Goal: Use online tool/utility: Use online tool/utility

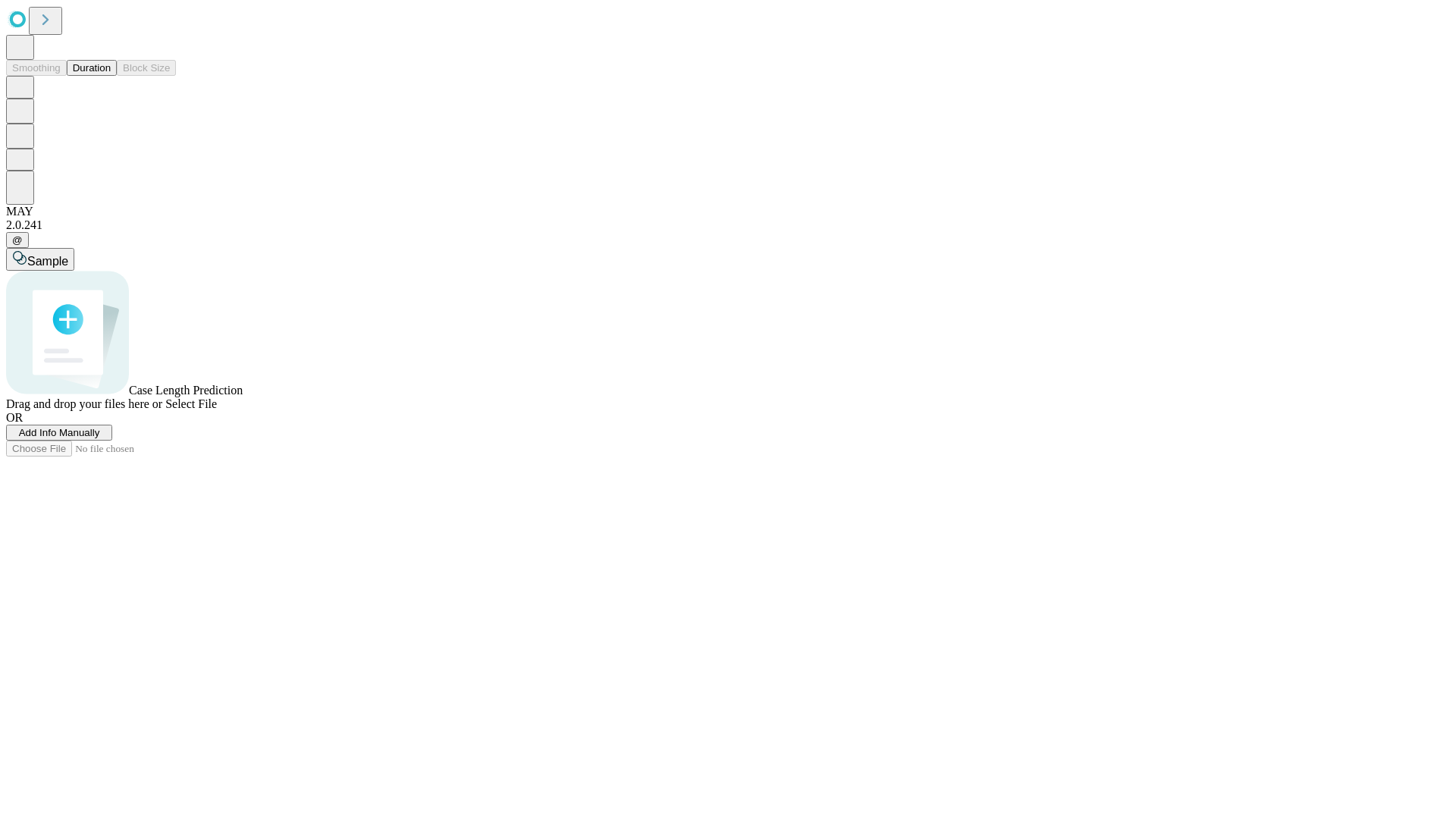
click at [111, 76] on button "Duration" at bounding box center [92, 68] width 50 height 16
click at [100, 439] on span "Add Info Manually" at bounding box center [59, 433] width 81 height 12
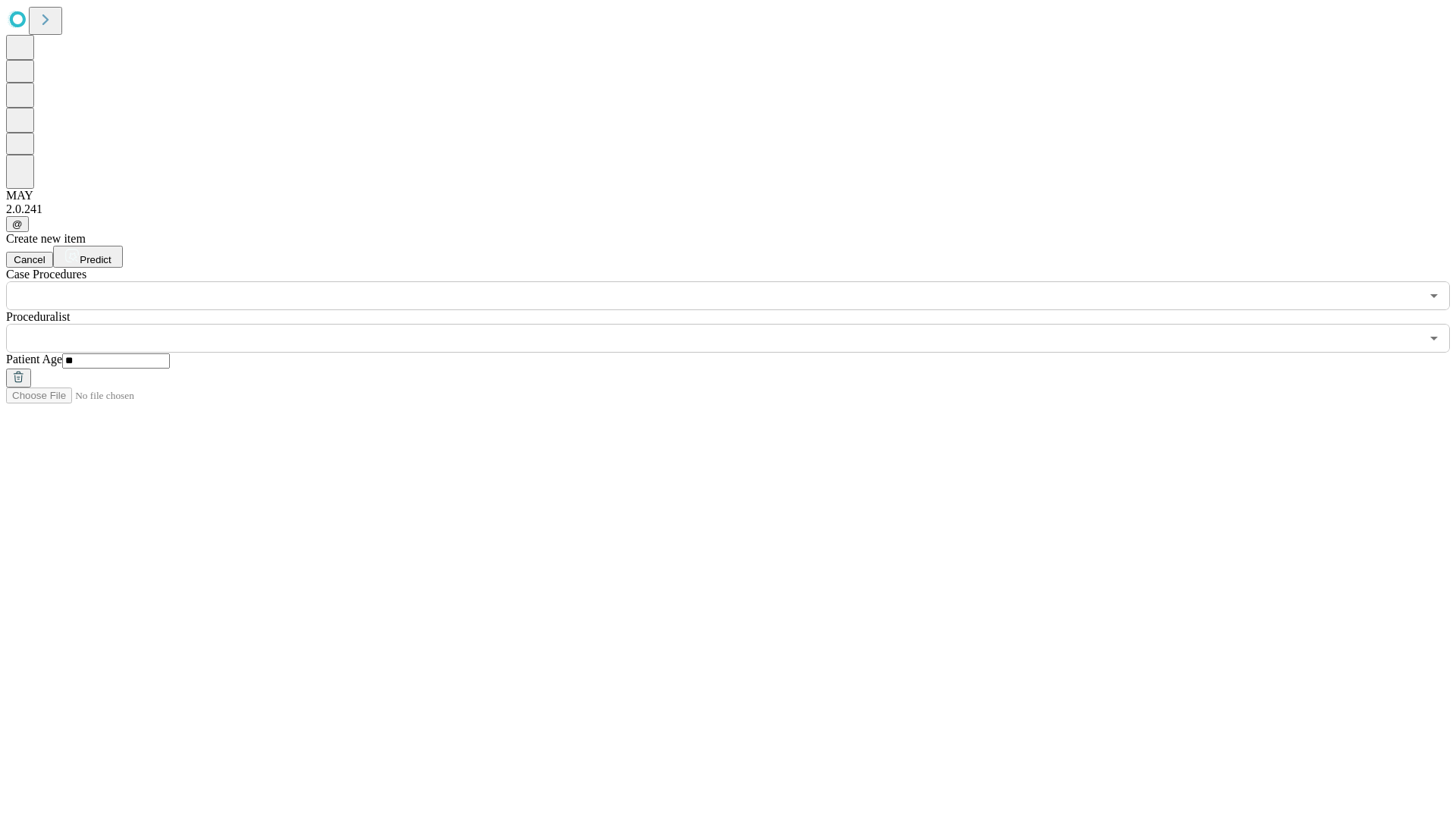
type input "**"
click at [739, 324] on input "text" at bounding box center [713, 338] width 1415 height 28
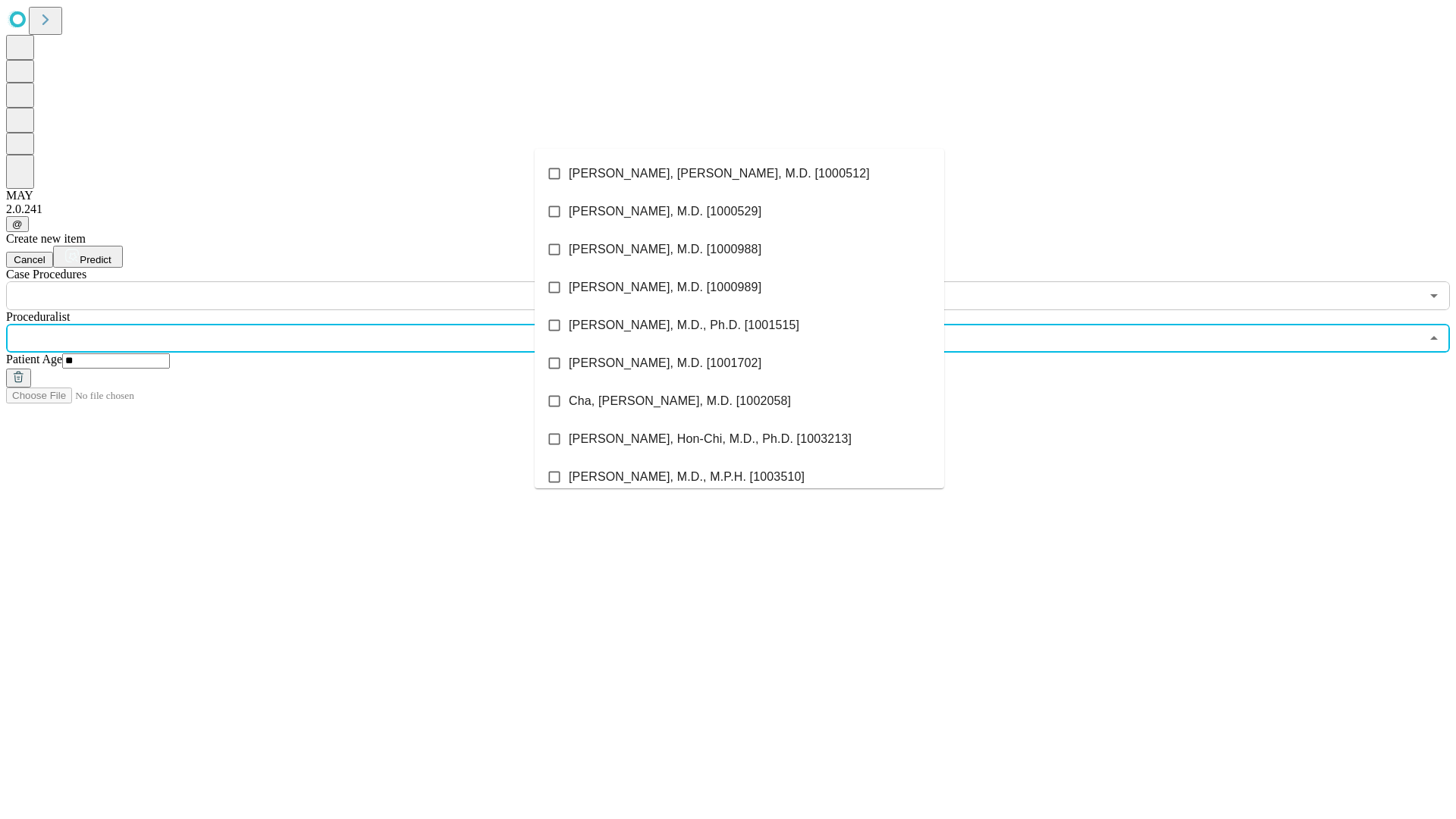
click at [740, 174] on li "[PERSON_NAME], [PERSON_NAME], M.D. [1000512]" at bounding box center [740, 173] width 410 height 38
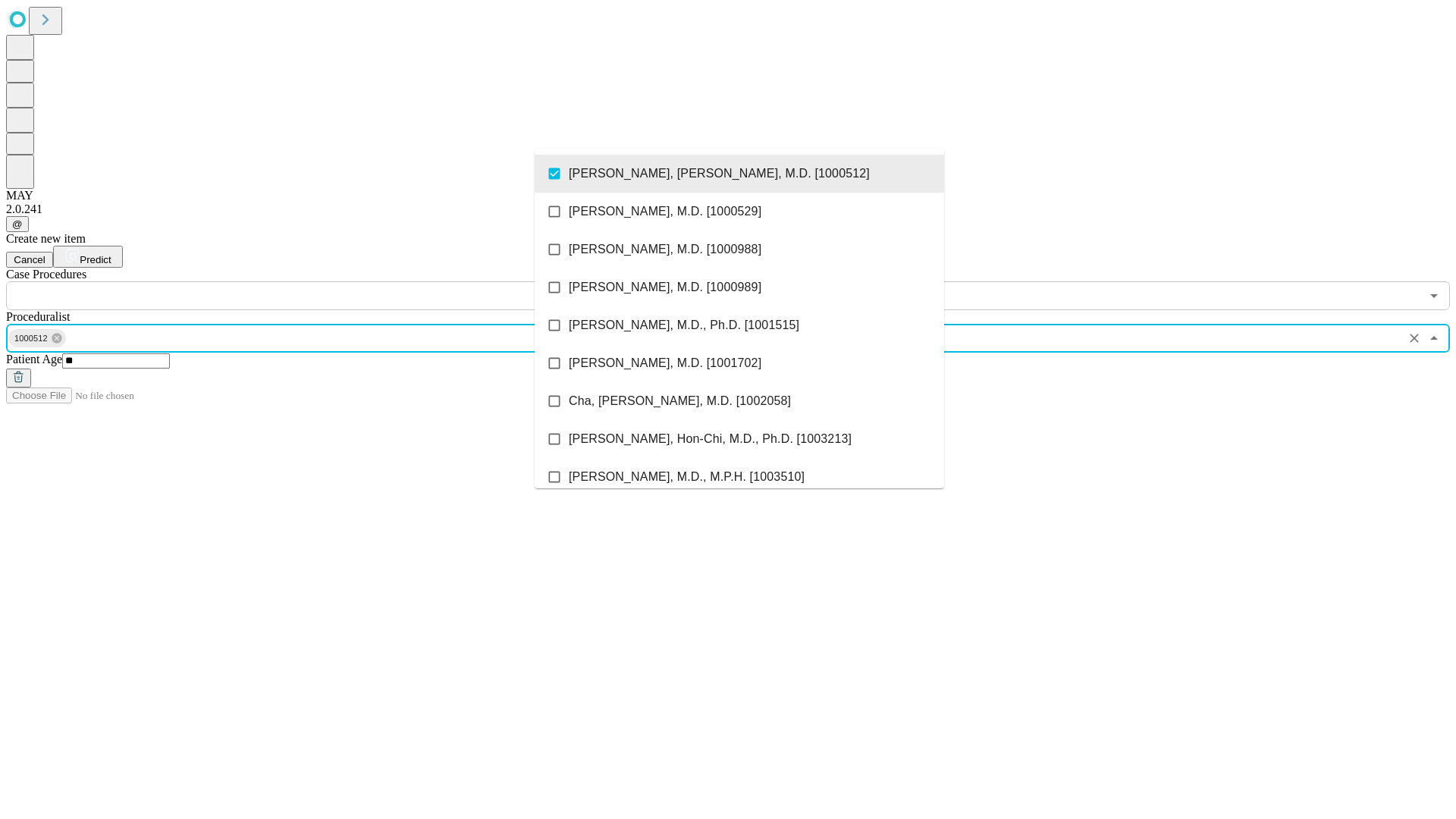
click at [318, 282] on input "text" at bounding box center [713, 296] width 1415 height 28
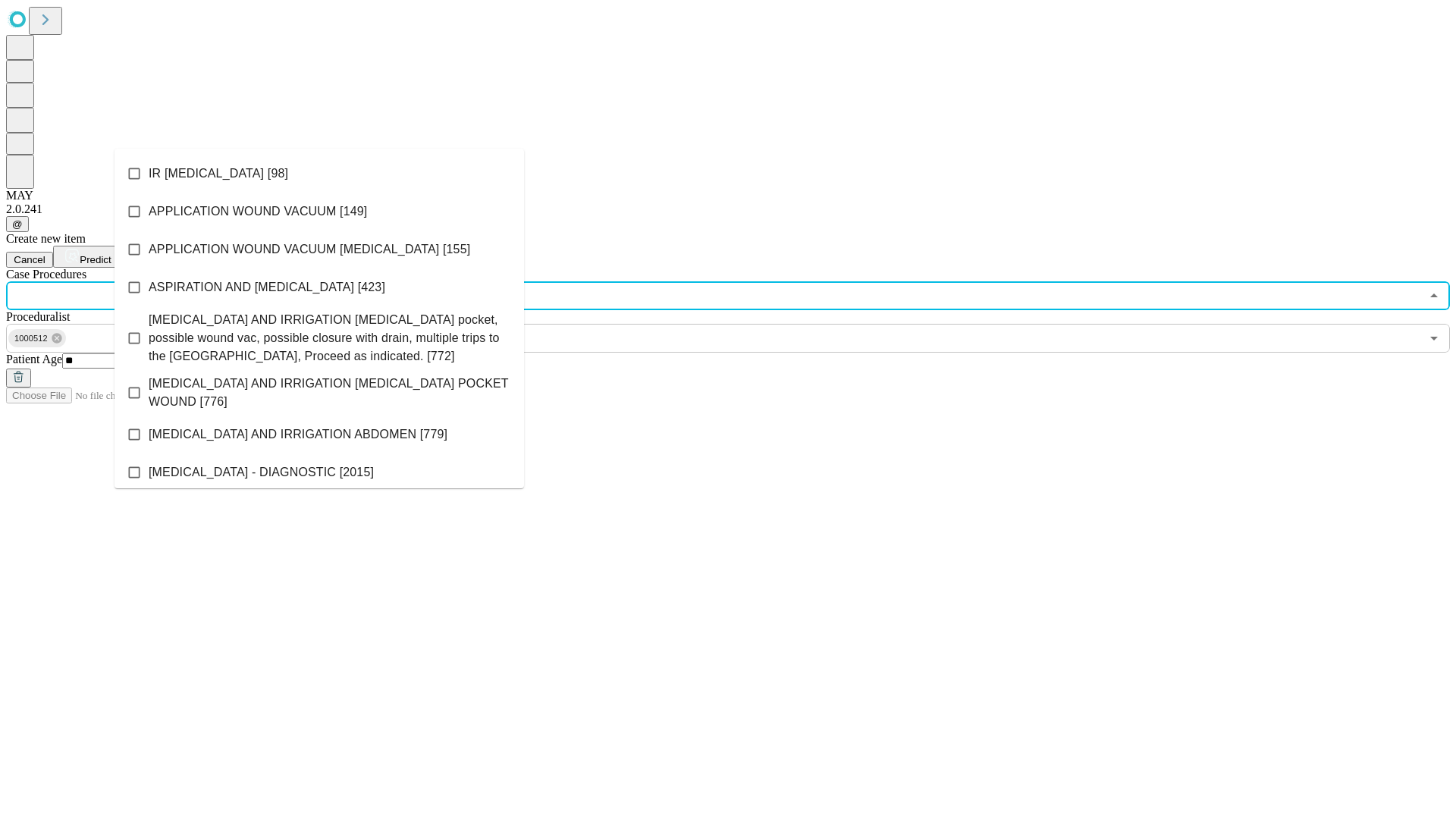
click at [319, 174] on li "IR [MEDICAL_DATA] [98]" at bounding box center [319, 173] width 410 height 38
click at [111, 254] on span "Predict" at bounding box center [94, 260] width 31 height 12
